Goal: Transaction & Acquisition: Obtain resource

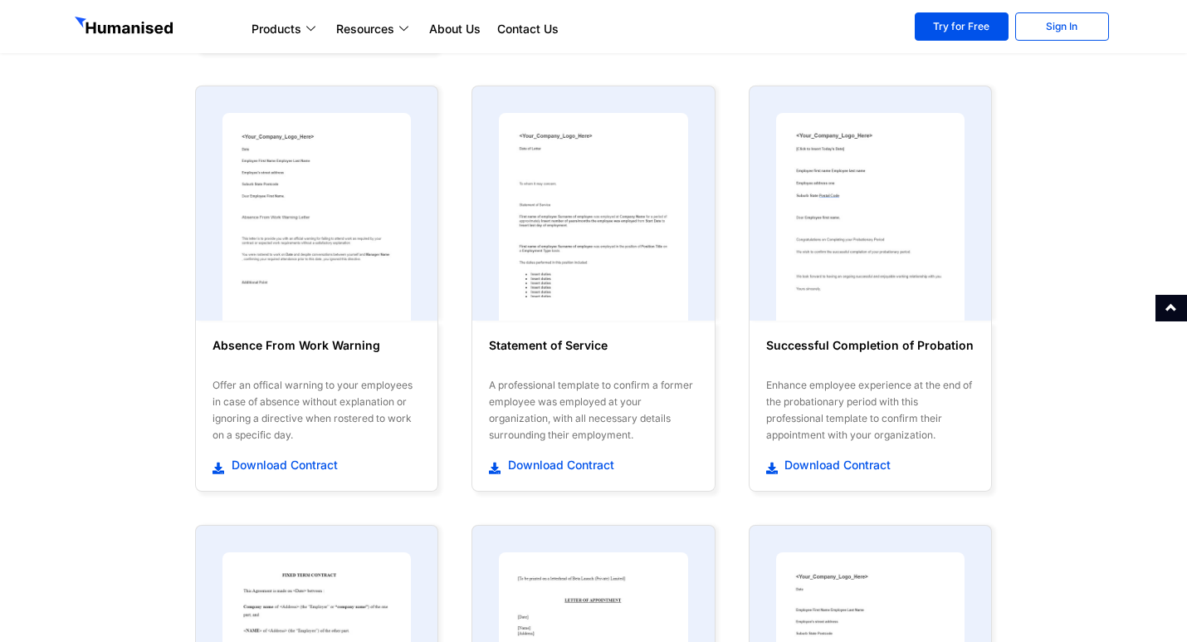
scroll to position [913, 0]
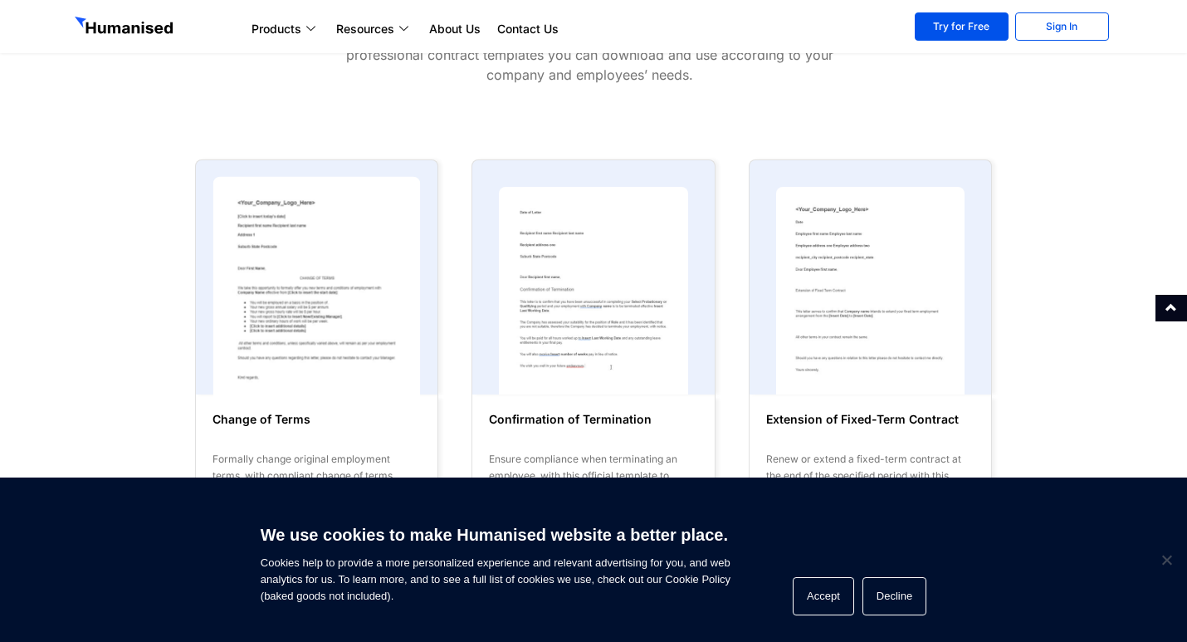
click at [341, 275] on img at bounding box center [317, 290] width 208 height 228
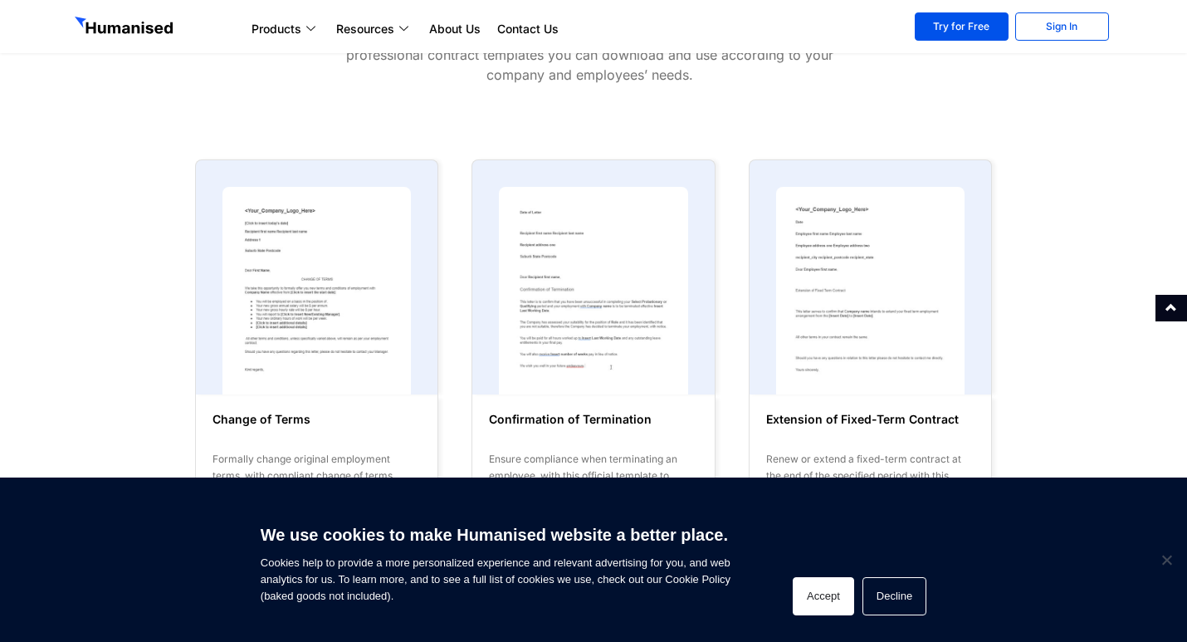
click at [814, 597] on button "Accept" at bounding box center [823, 596] width 61 height 38
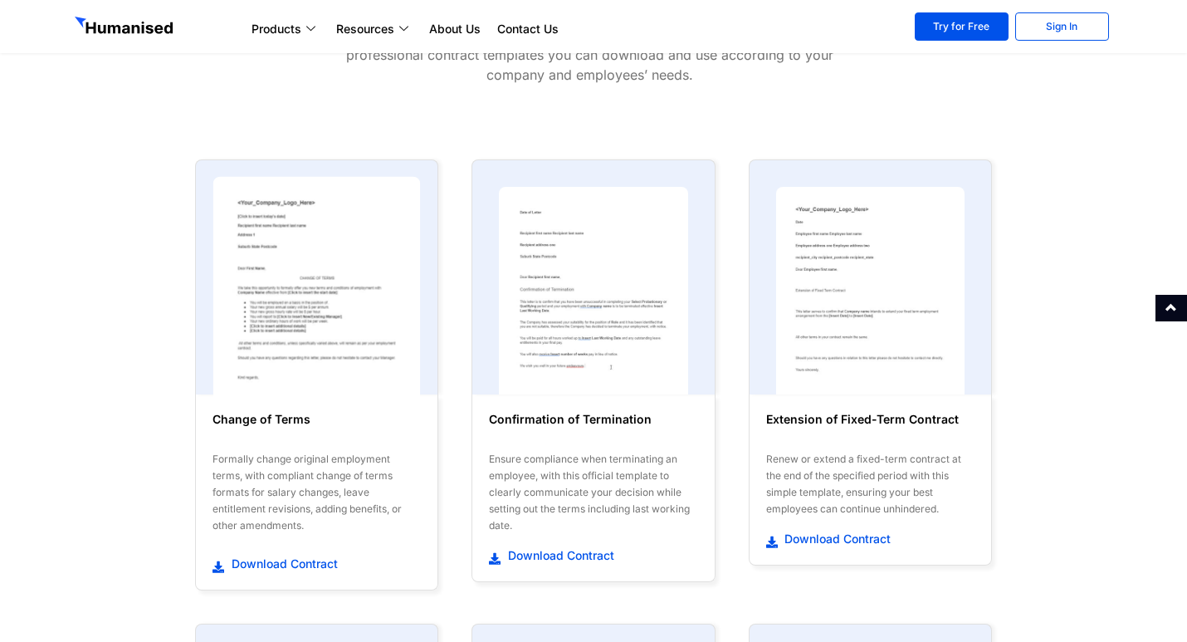
click at [351, 337] on img at bounding box center [317, 290] width 208 height 228
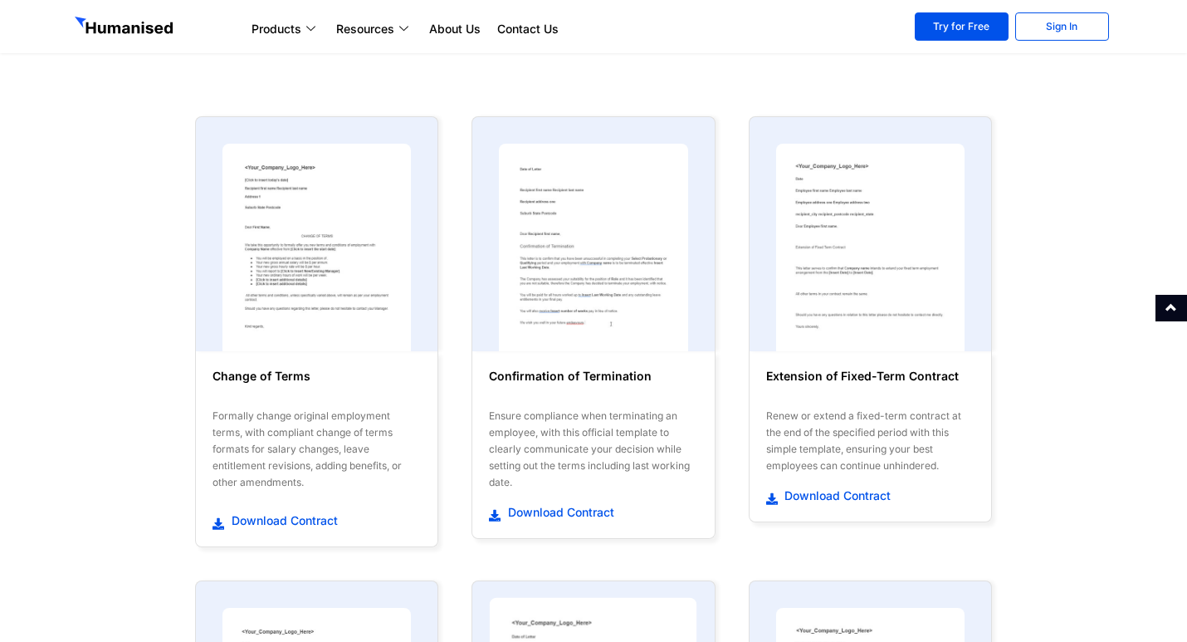
scroll to position [166, 0]
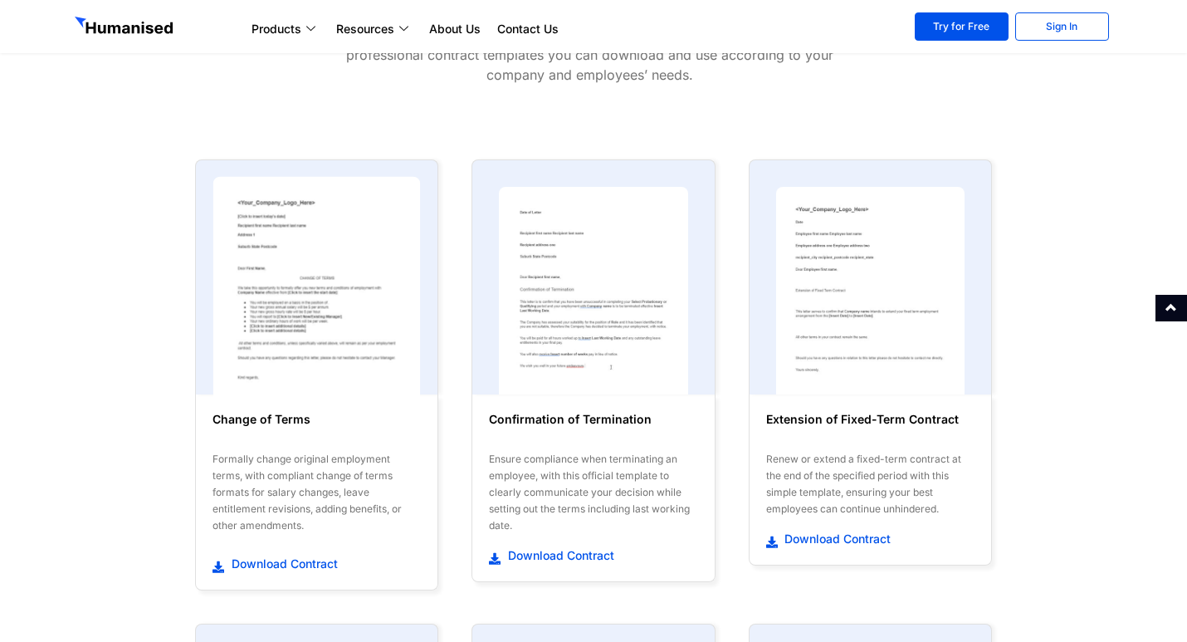
click at [293, 305] on img at bounding box center [317, 290] width 208 height 228
click at [254, 562] on span "Download Contract" at bounding box center [282, 563] width 110 height 17
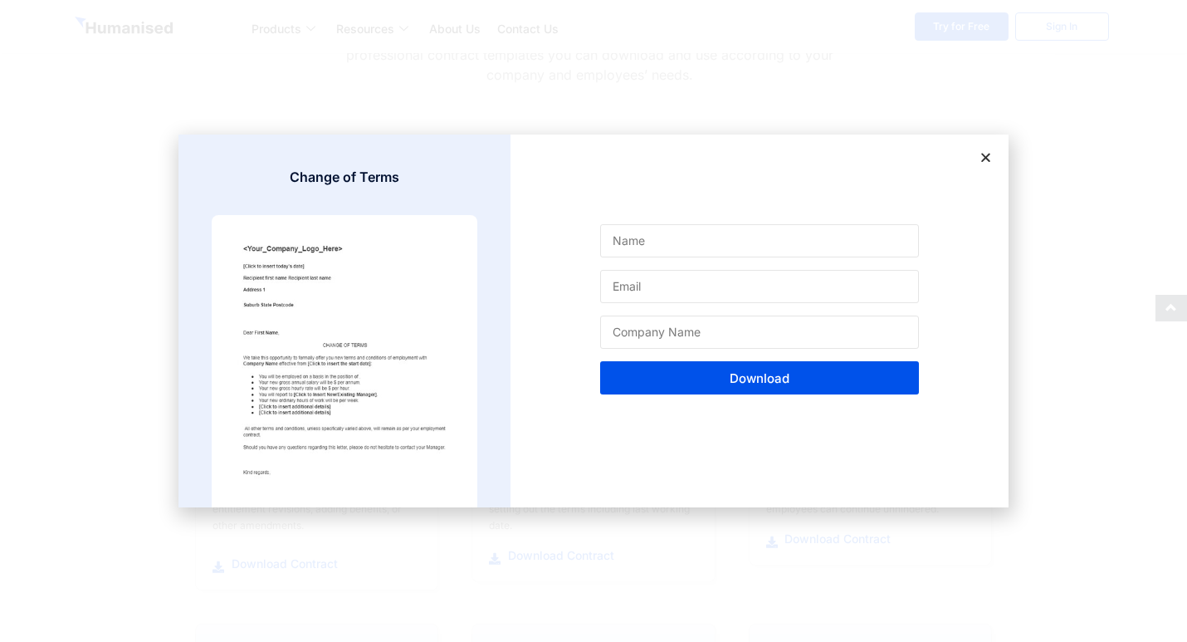
click at [988, 155] on icon at bounding box center [986, 157] width 12 height 12
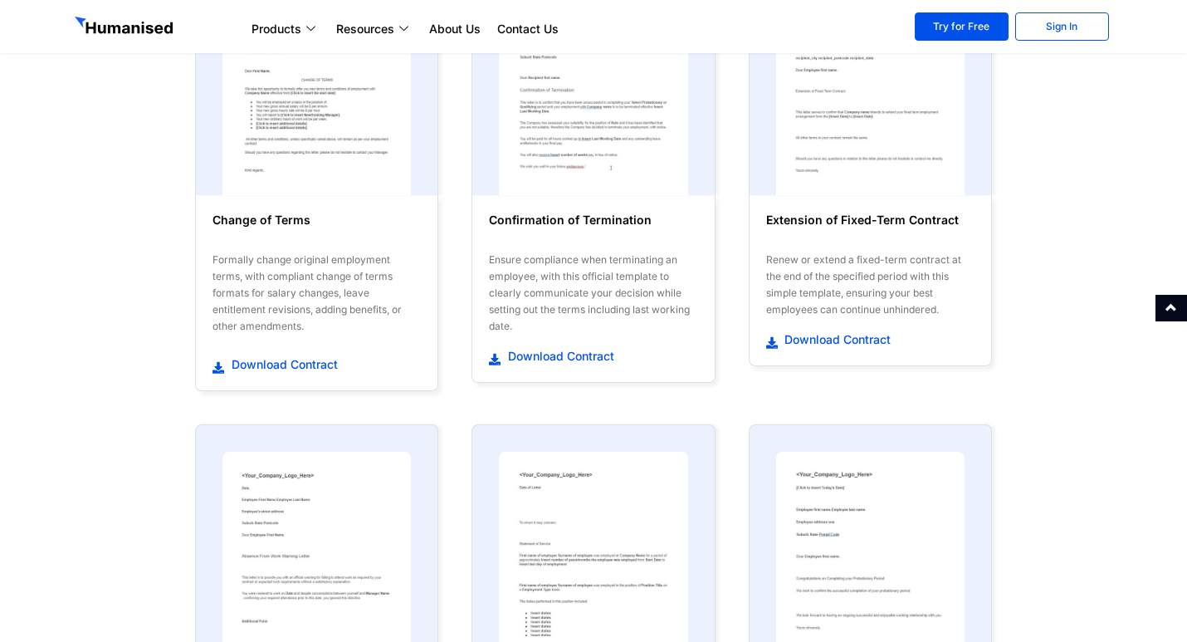
scroll to position [415, 0]
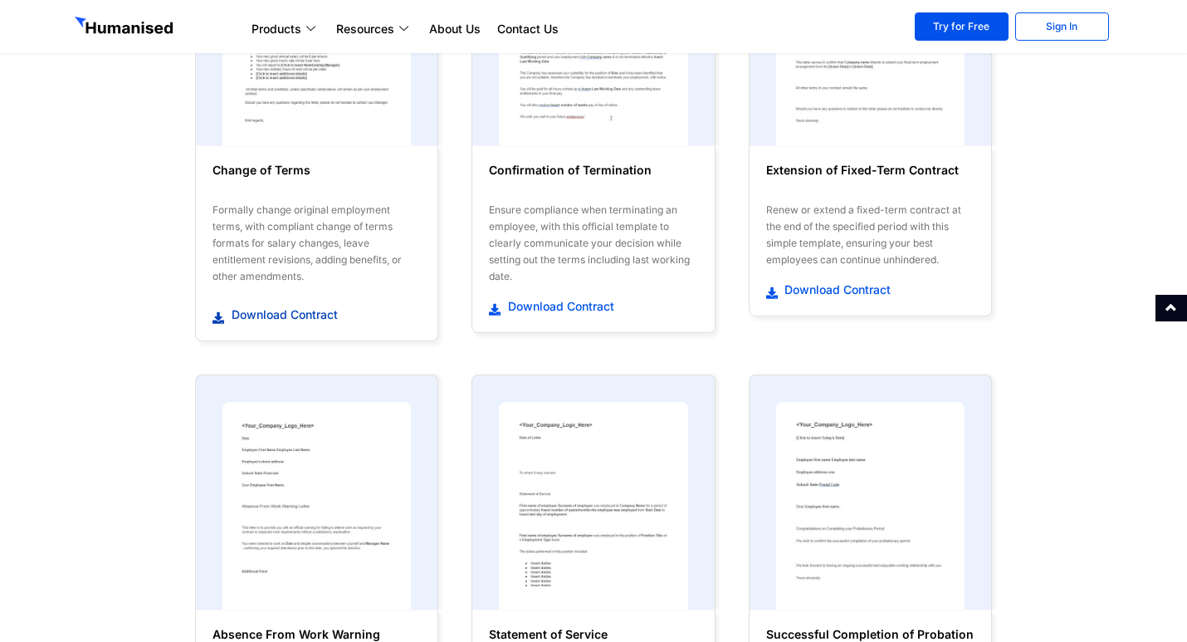
click at [244, 312] on span "Download Contract" at bounding box center [282, 314] width 110 height 17
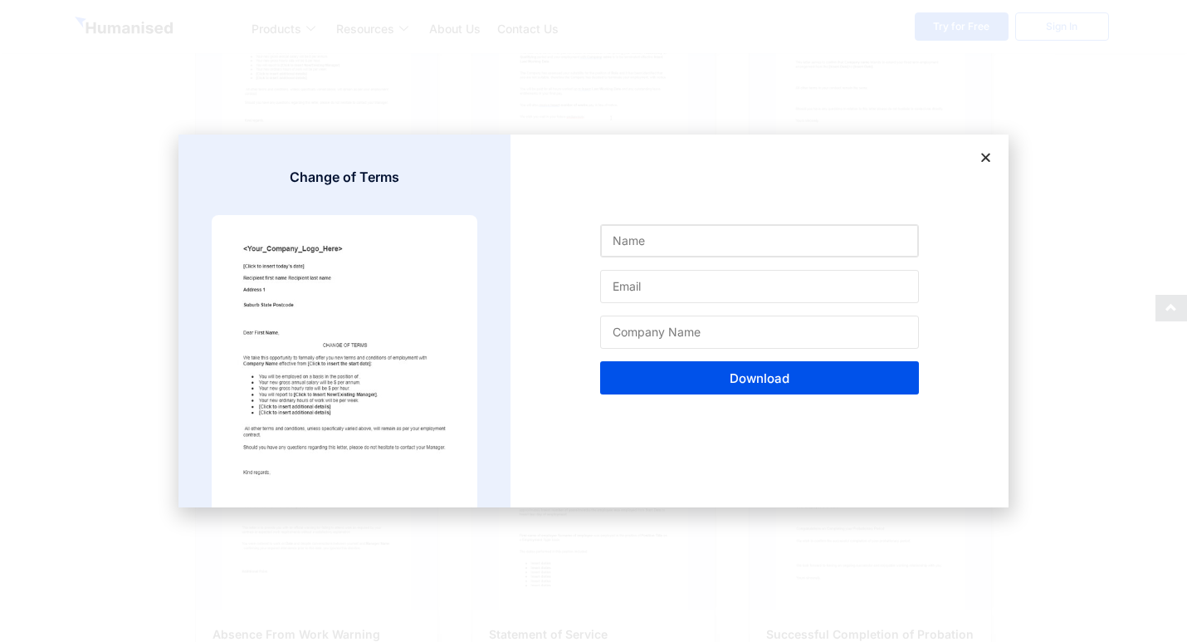
click at [714, 242] on input "Name" at bounding box center [759, 240] width 319 height 33
type input "t"
type input "wasana"
click at [600, 361] on button "Download" at bounding box center [759, 377] width 319 height 33
type input "[EMAIL_ADDRESS][DOMAIN_NAME]"
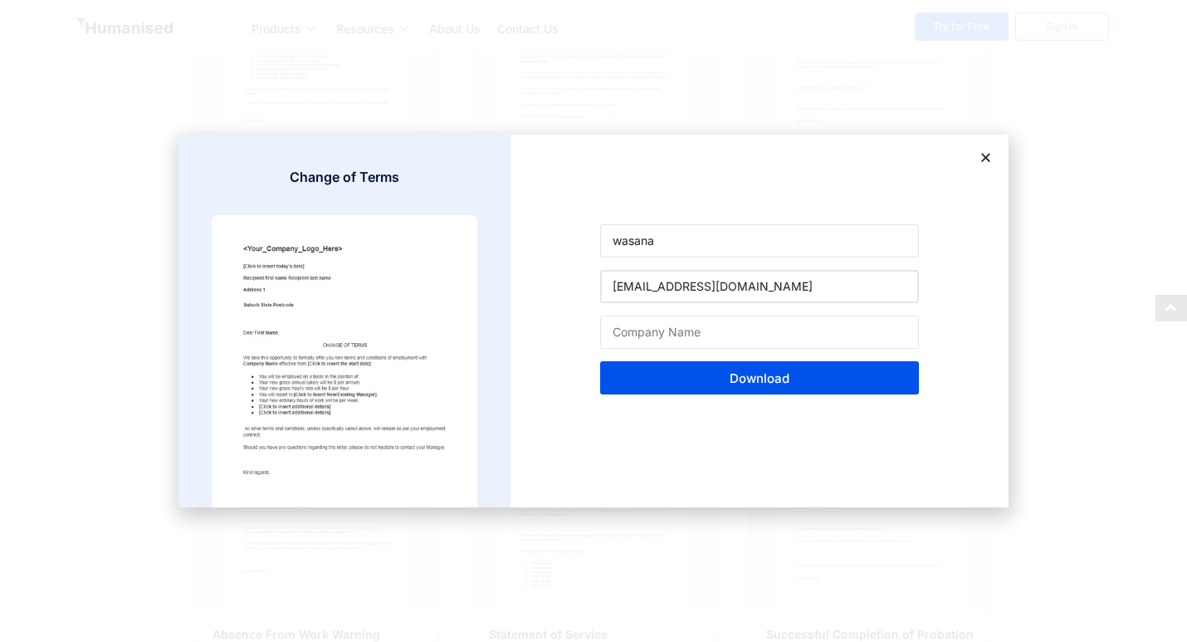
click at [600, 361] on button "Download" at bounding box center [759, 377] width 319 height 33
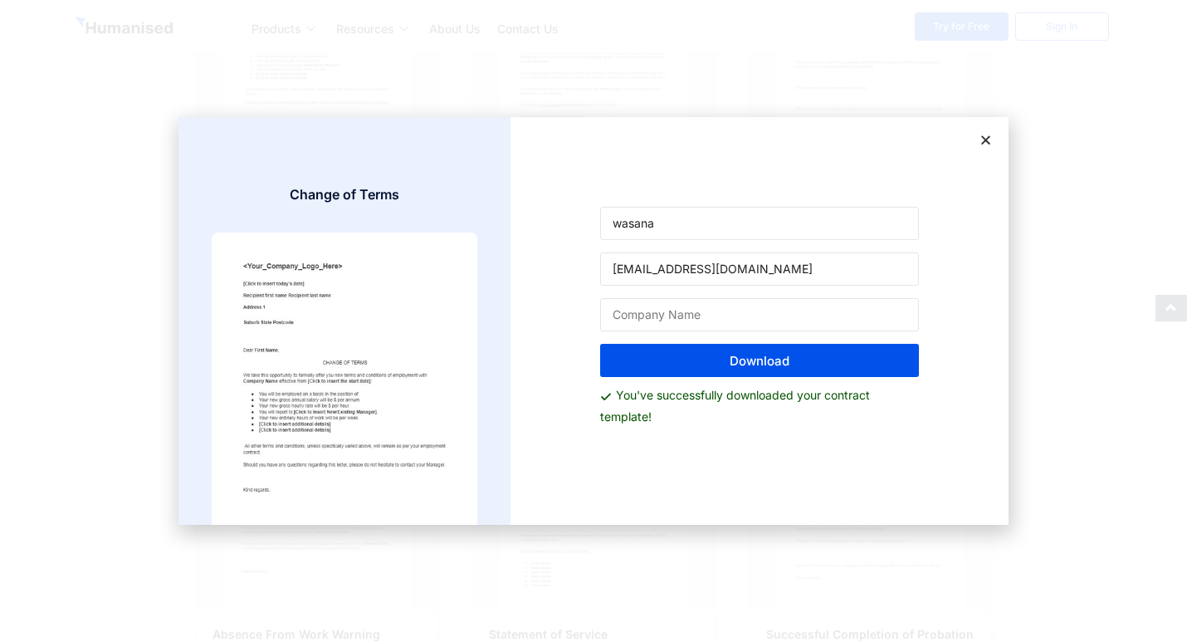
click at [980, 139] on icon at bounding box center [986, 140] width 12 height 12
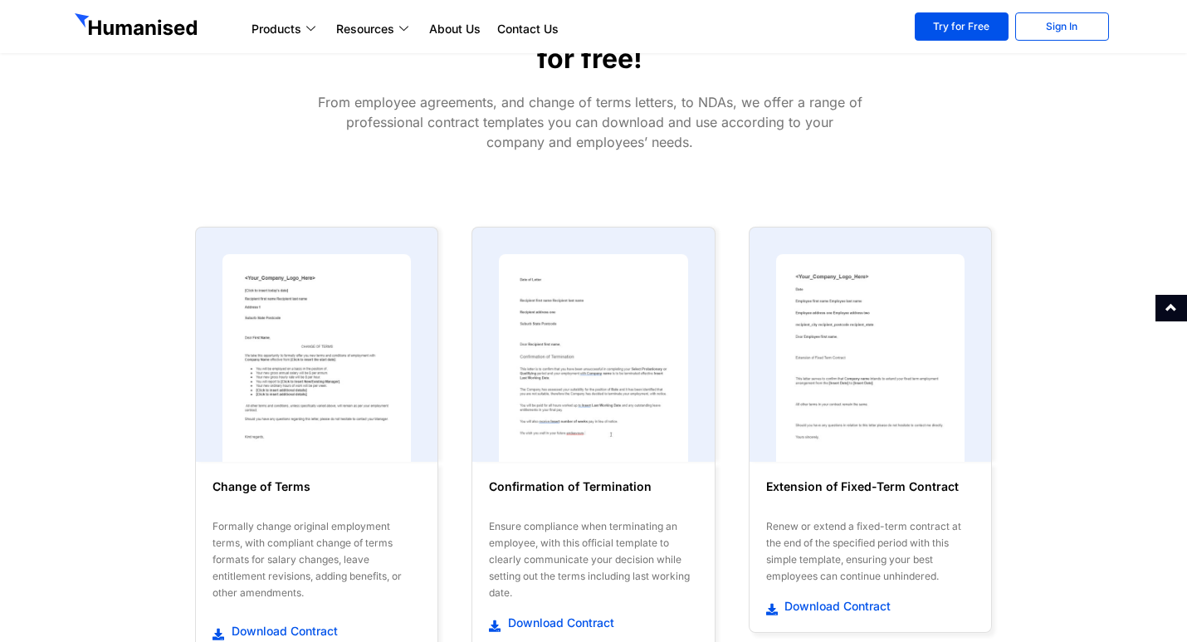
scroll to position [0, 0]
